Goal: Navigation & Orientation: Find specific page/section

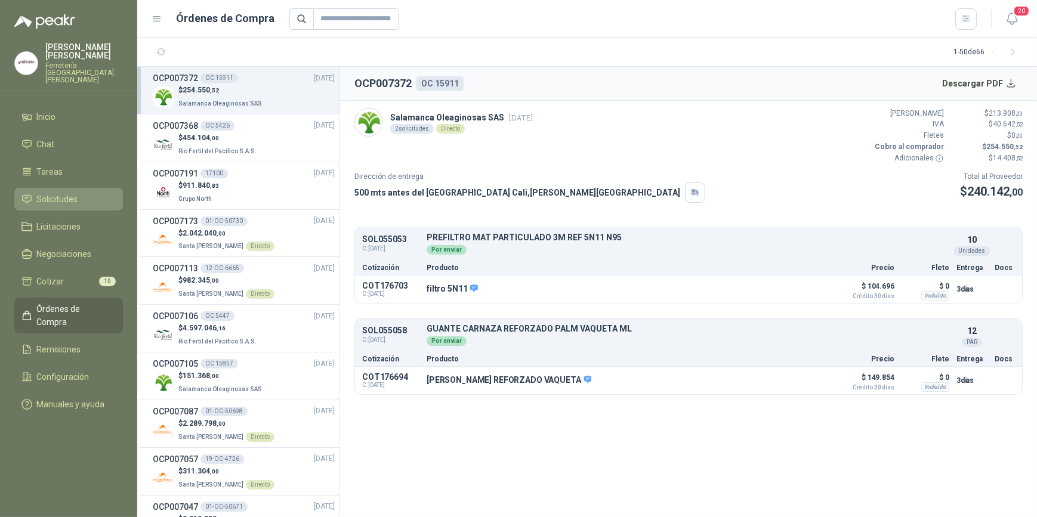
click at [67, 193] on span "Solicitudes" at bounding box center [57, 199] width 41 height 13
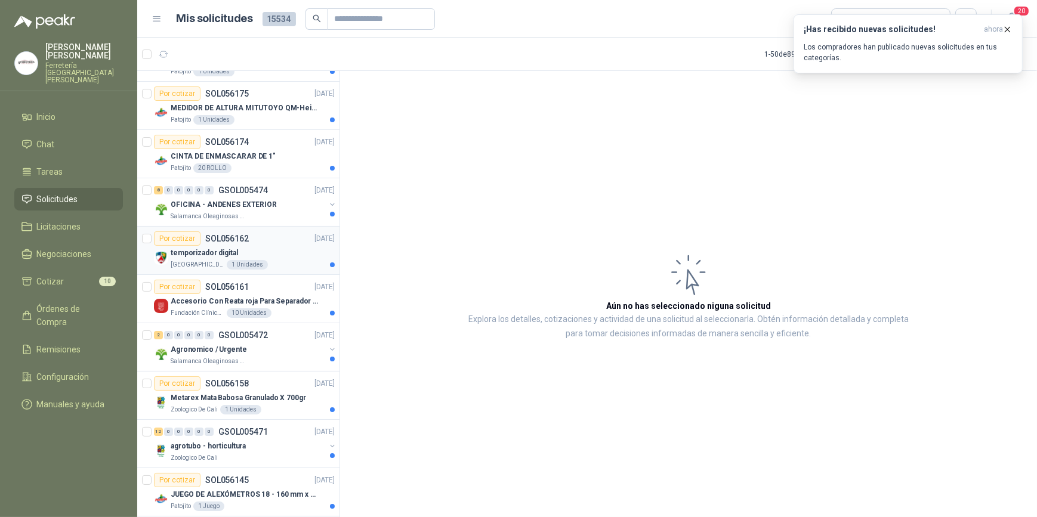
scroll to position [217, 0]
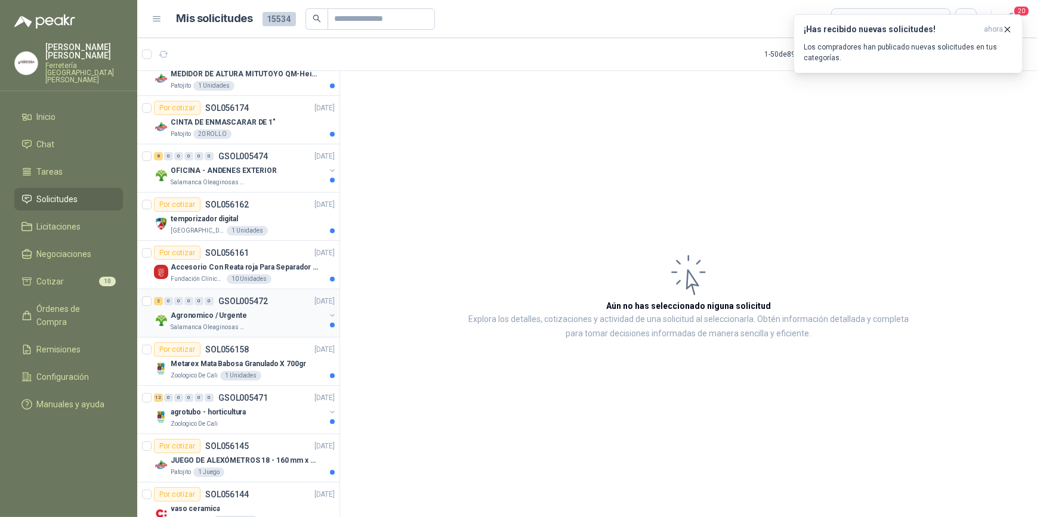
click at [251, 318] on div "Agronomico / Urgente" at bounding box center [248, 316] width 155 height 14
